Goal: Information Seeking & Learning: Learn about a topic

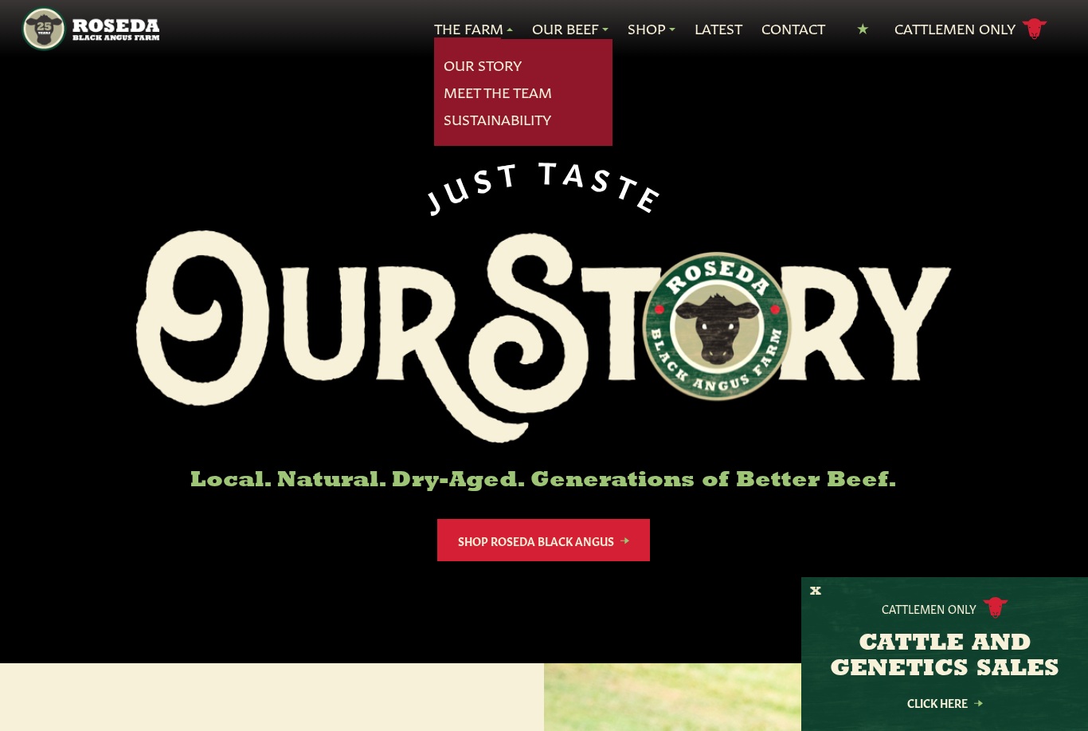
click at [493, 57] on link "Our Story" at bounding box center [483, 65] width 78 height 21
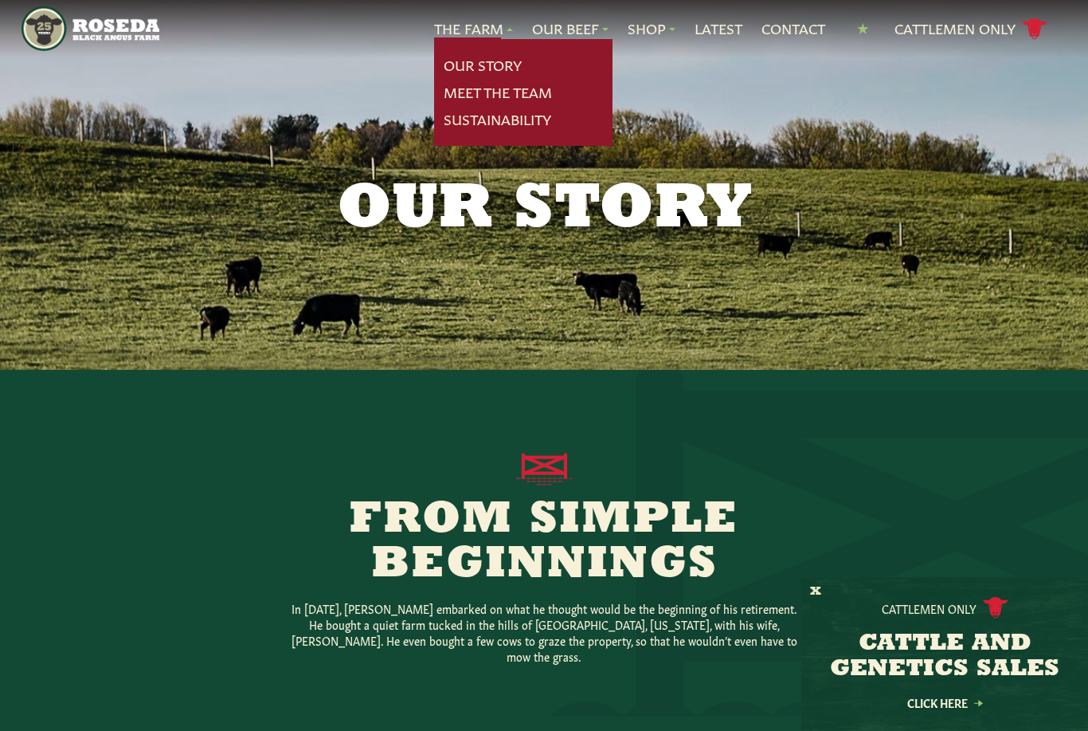
click at [526, 100] on link "Meet The Team" at bounding box center [498, 92] width 108 height 21
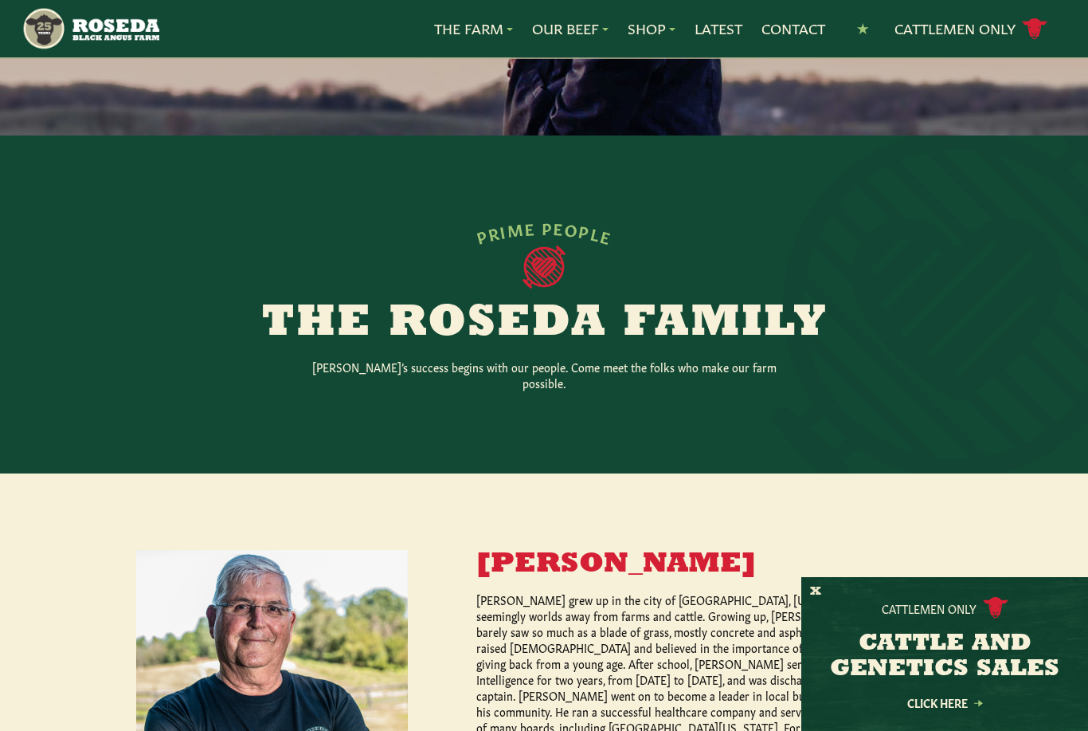
scroll to position [193, 0]
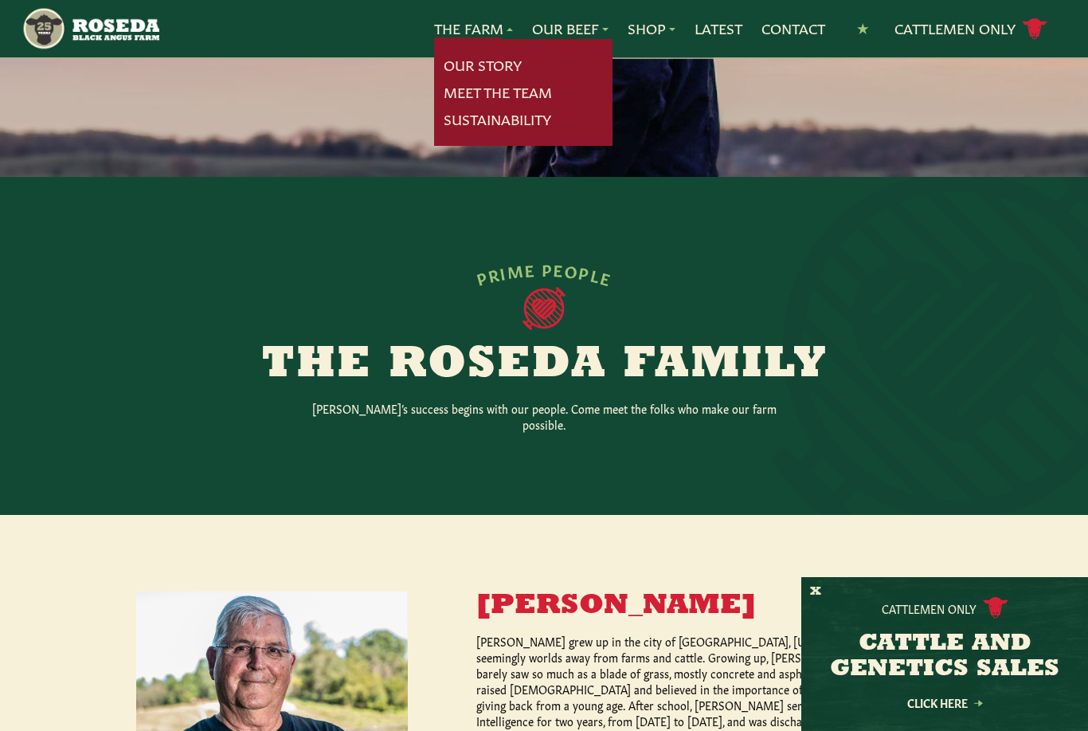
click at [510, 124] on link "Sustainability" at bounding box center [498, 119] width 108 height 21
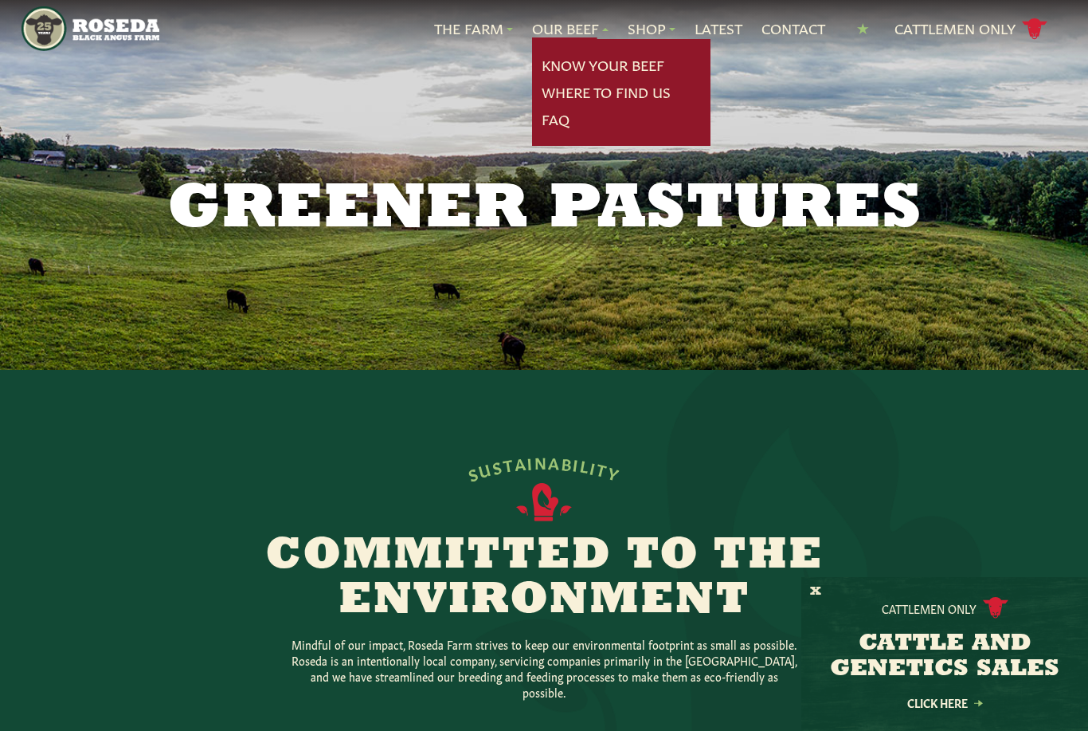
click at [622, 73] on link "Know Your Beef" at bounding box center [603, 65] width 123 height 21
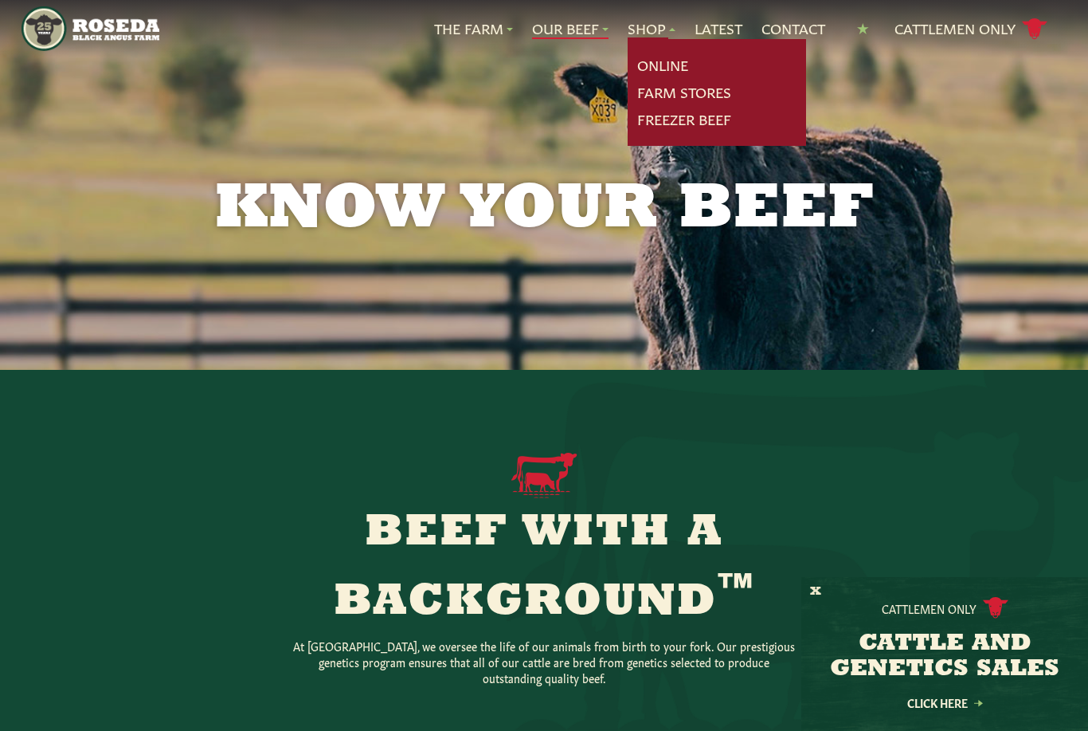
click at [667, 61] on link "Online" at bounding box center [662, 65] width 51 height 21
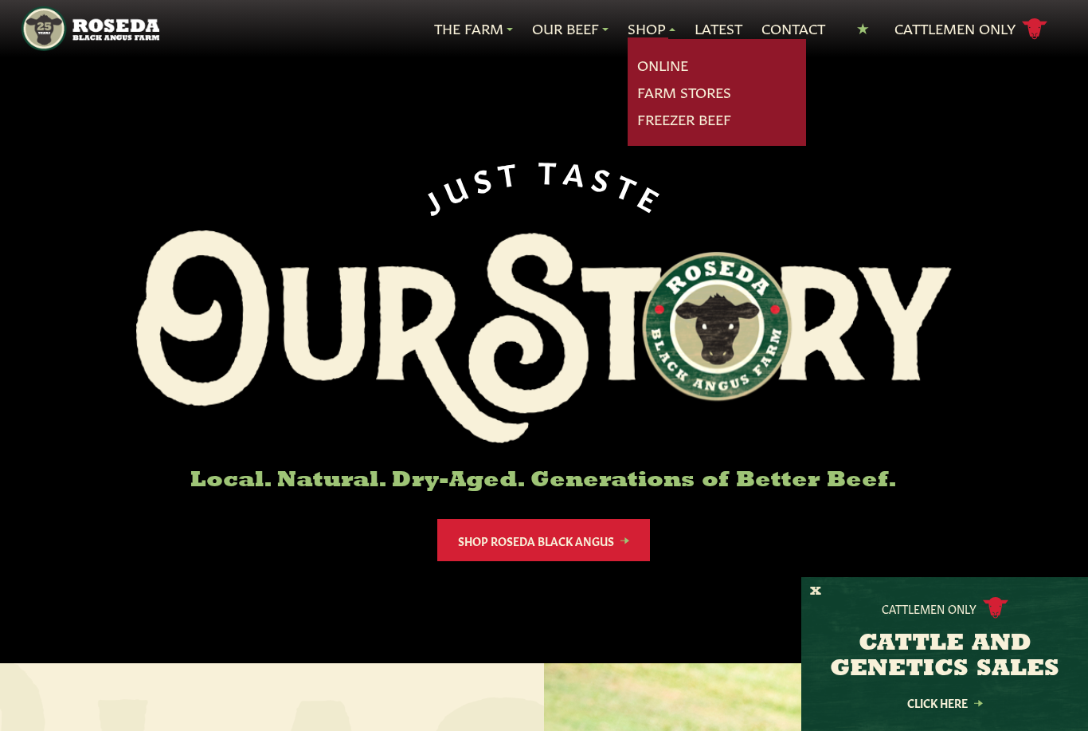
click at [701, 121] on link "Freezer Beef" at bounding box center [684, 119] width 94 height 21
